Goal: Transaction & Acquisition: Purchase product/service

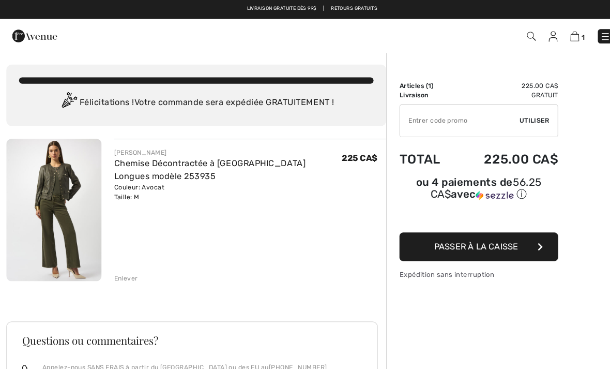
click at [522, 242] on button "Passer à la caisse" at bounding box center [468, 241] width 155 height 28
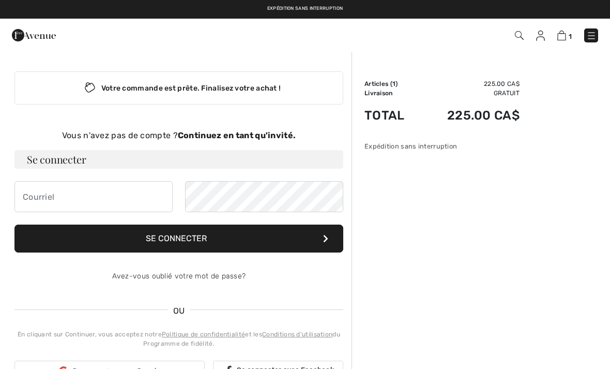
checkbox input "true"
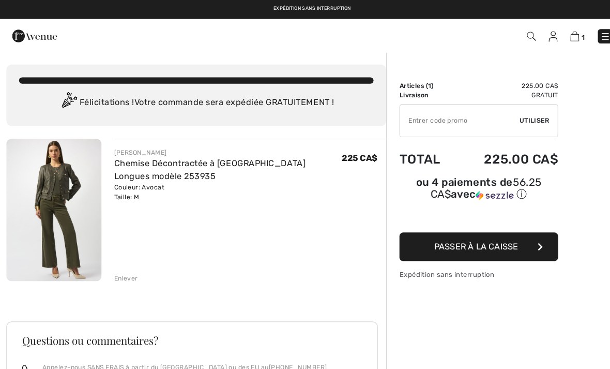
click at [455, 119] on input "TEXT" at bounding box center [449, 117] width 117 height 31
type input "NEW15"
click at [522, 121] on span "Utiliser" at bounding box center [522, 117] width 29 height 9
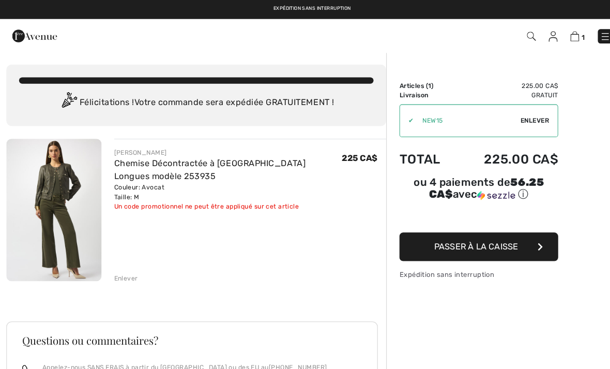
click at [530, 119] on span "Enlever" at bounding box center [523, 117] width 28 height 9
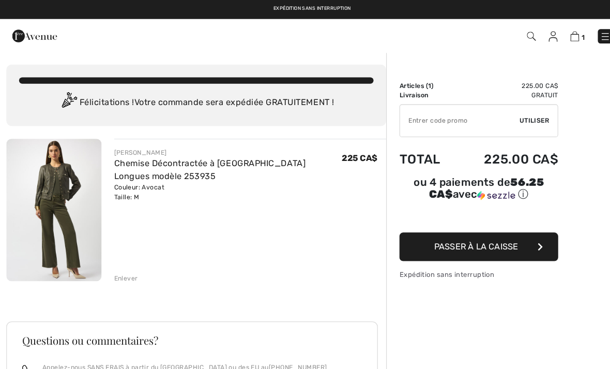
click at [62, 198] on img at bounding box center [52, 205] width 93 height 139
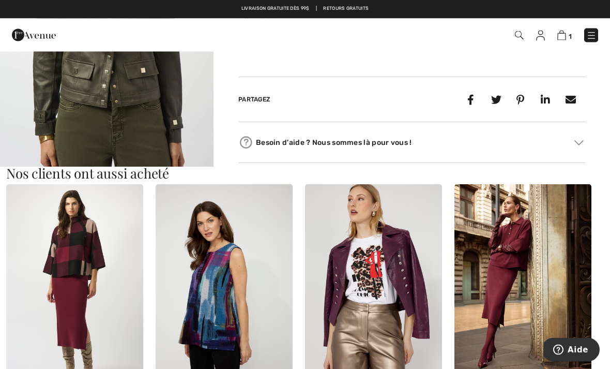
scroll to position [514, 0]
click at [574, 146] on div "Besoin d'aide ? Nous sommes là pour vous !" at bounding box center [411, 142] width 347 height 16
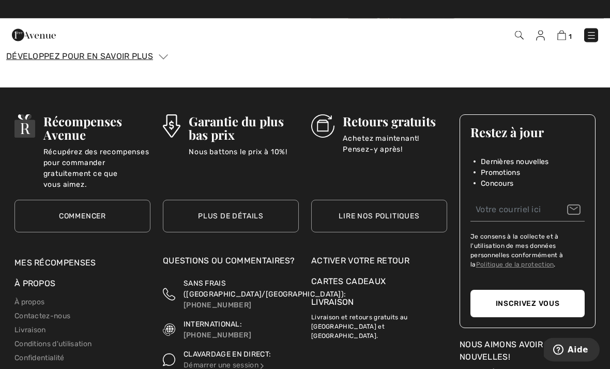
scroll to position [1541, 0]
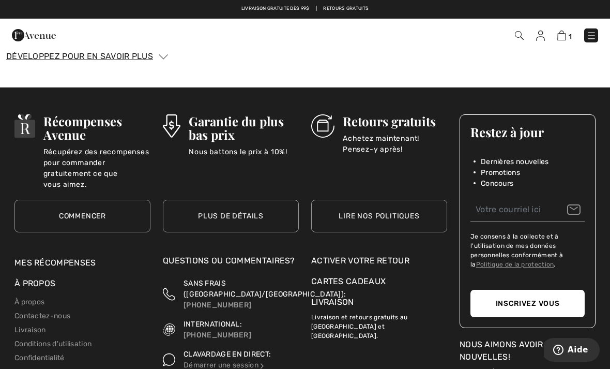
click at [412, 215] on link "Lire nos politiques" at bounding box center [379, 216] width 136 height 33
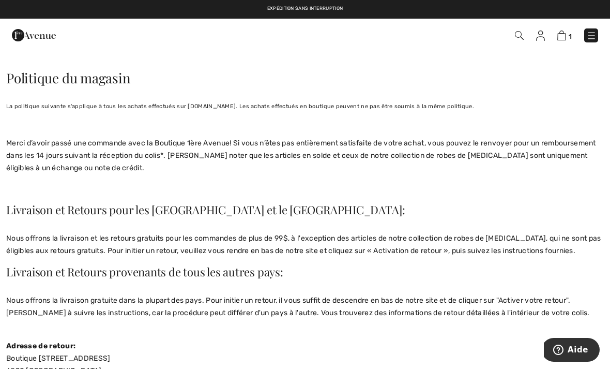
click at [564, 39] on img at bounding box center [562, 36] width 9 height 10
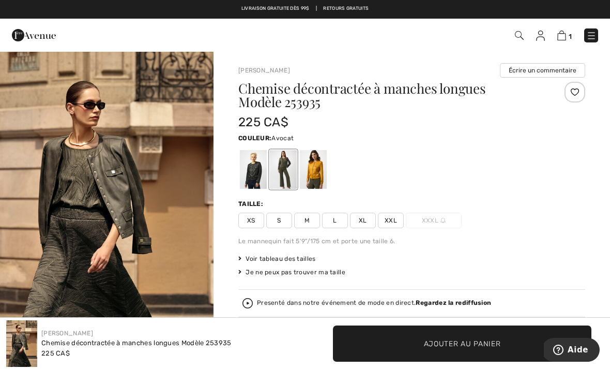
click at [589, 39] on img at bounding box center [592, 36] width 10 height 10
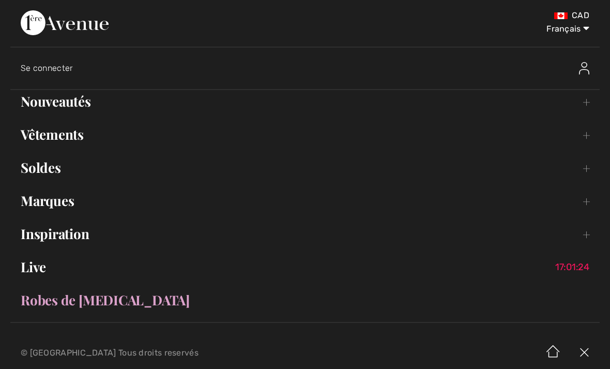
click at [39, 131] on link "Vêtements Toggle submenu" at bounding box center [305, 134] width 590 height 23
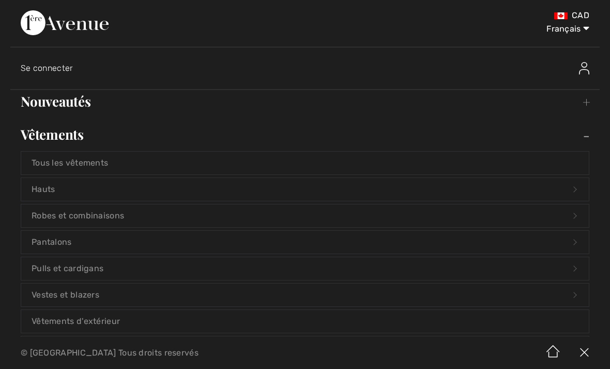
click at [42, 185] on link "Hauts Open submenu" at bounding box center [305, 189] width 568 height 23
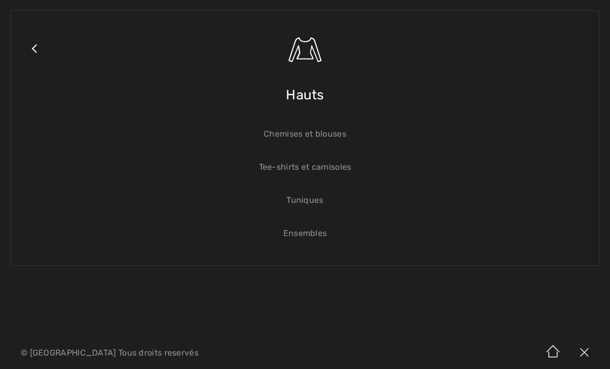
click at [310, 235] on link "Ensembles" at bounding box center [305, 233] width 568 height 23
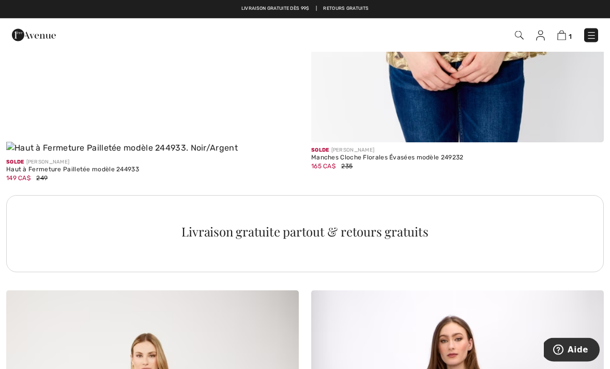
scroll to position [2777, 0]
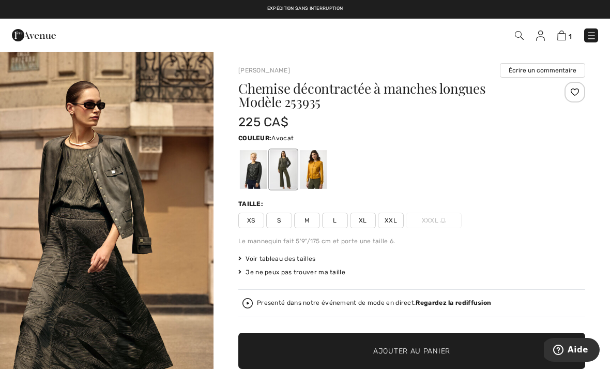
click at [587, 40] on img at bounding box center [592, 36] width 10 height 10
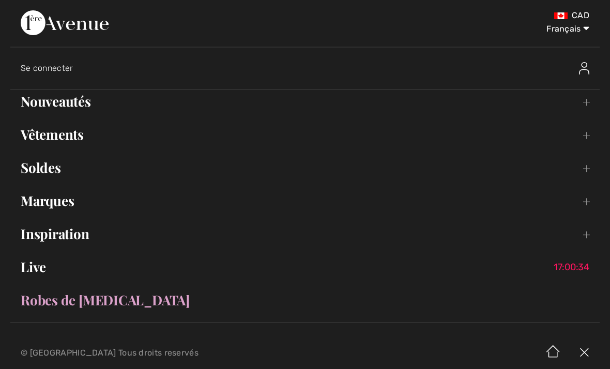
click at [38, 134] on link "Vêtements Toggle submenu" at bounding box center [305, 134] width 590 height 23
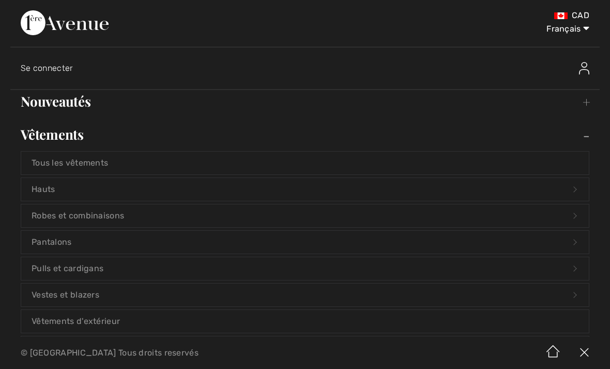
click at [47, 187] on link "Hauts Open submenu" at bounding box center [305, 189] width 568 height 23
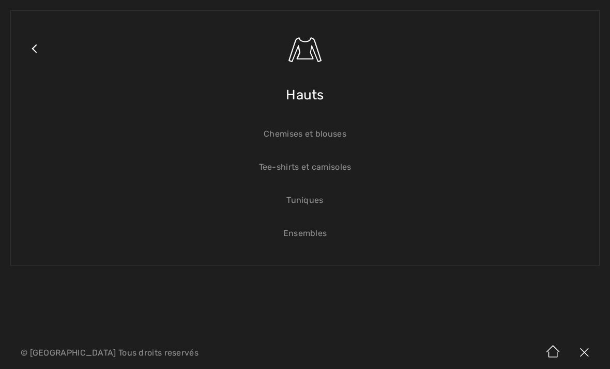
click at [328, 165] on link "Tee-shirts et camisoles" at bounding box center [305, 167] width 568 height 23
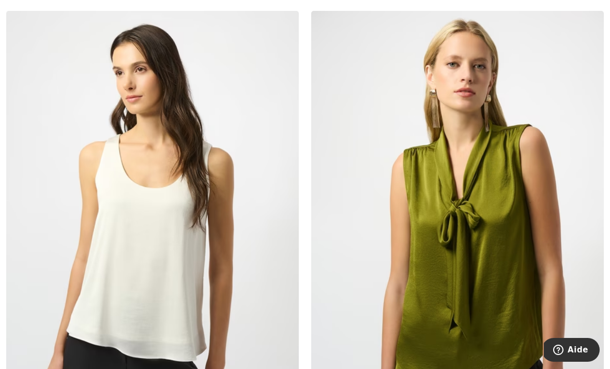
scroll to position [4154, 0]
